Goal: Task Accomplishment & Management: Manage account settings

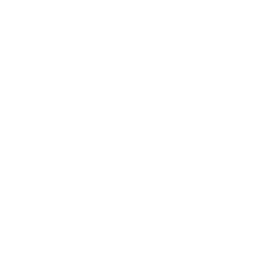
click at [170, 119] on div at bounding box center [133, 140] width 266 height 280
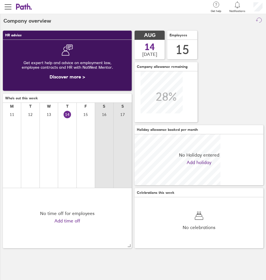
scroll to position [51, 129]
click at [9, 5] on span "button" at bounding box center [8, 6] width 7 height 7
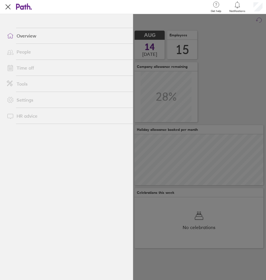
click at [28, 68] on link "Time off" at bounding box center [67, 67] width 131 height 11
